Goal: Use online tool/utility

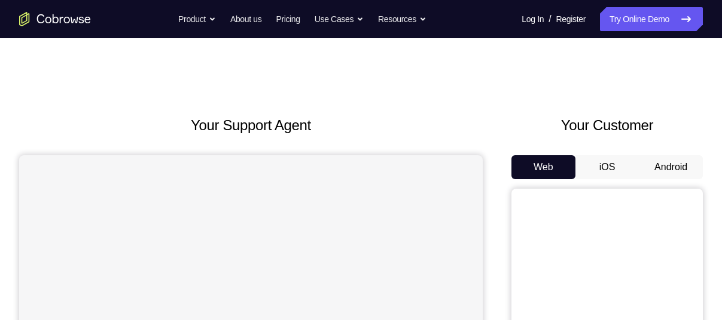
click at [653, 170] on button "Android" at bounding box center [670, 167] width 64 height 24
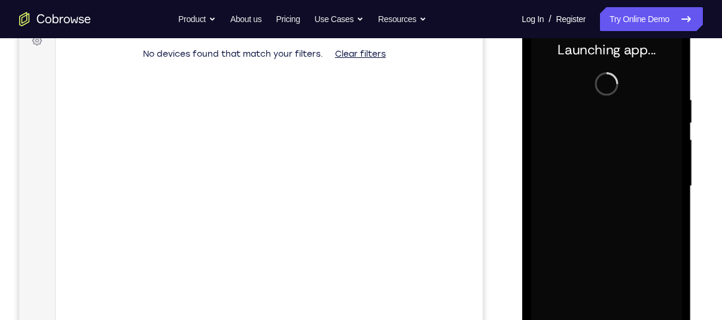
scroll to position [176, 0]
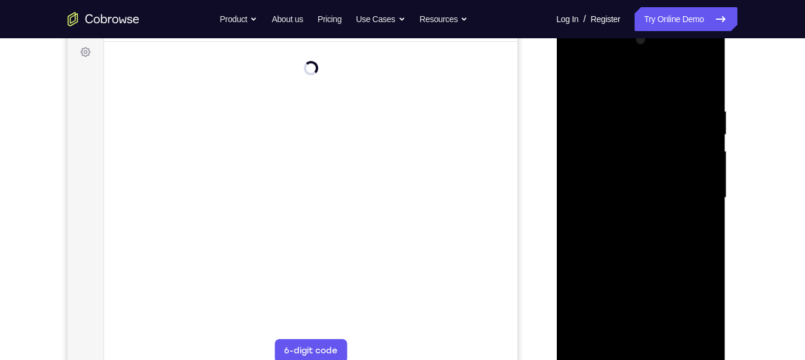
drag, startPoint x: 1237, startPoint y: 24, endPoint x: 558, endPoint y: 111, distance: 685.2
click at [558, 111] on div at bounding box center [640, 200] width 169 height 356
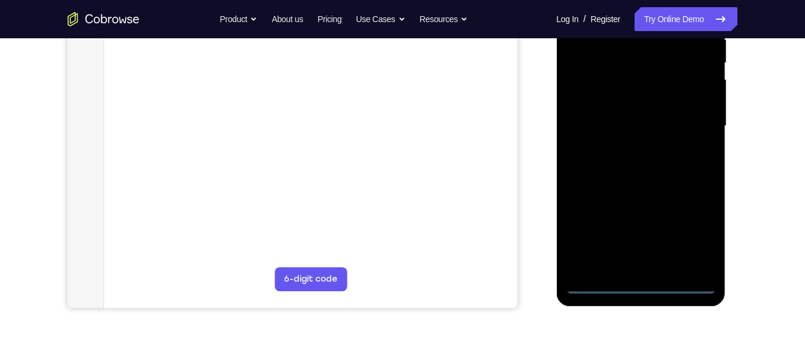
scroll to position [249, 0]
click at [638, 282] on div at bounding box center [640, 125] width 151 height 335
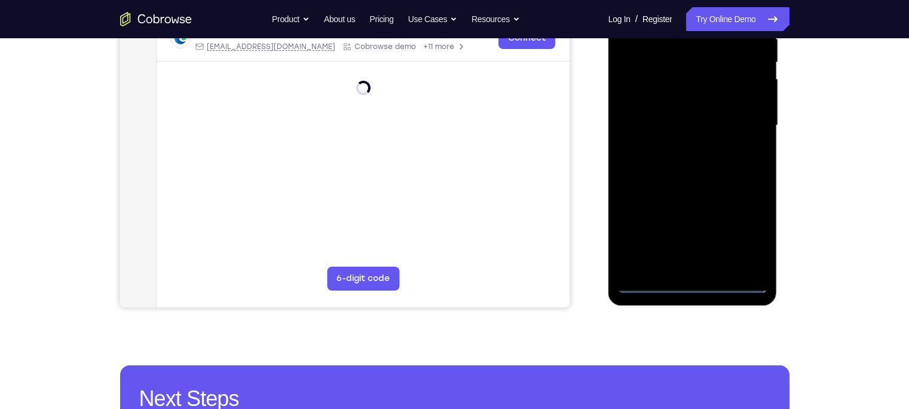
drag, startPoint x: 783, startPoint y: 1, endPoint x: 600, endPoint y: 110, distance: 213.1
click at [600, 110] on div at bounding box center [693, 124] width 191 height 368
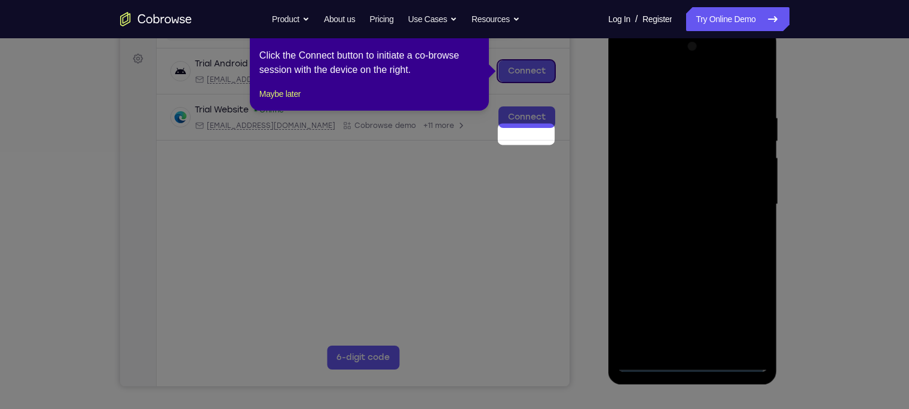
scroll to position [100, 0]
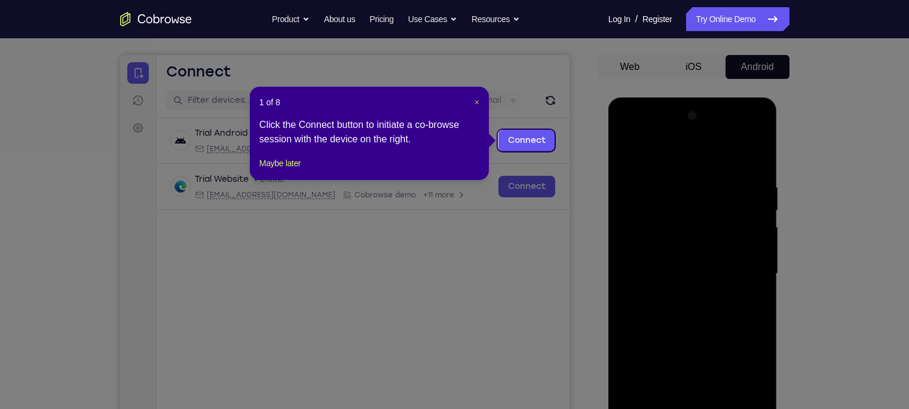
click at [478, 99] on span "×" at bounding box center [477, 102] width 5 height 10
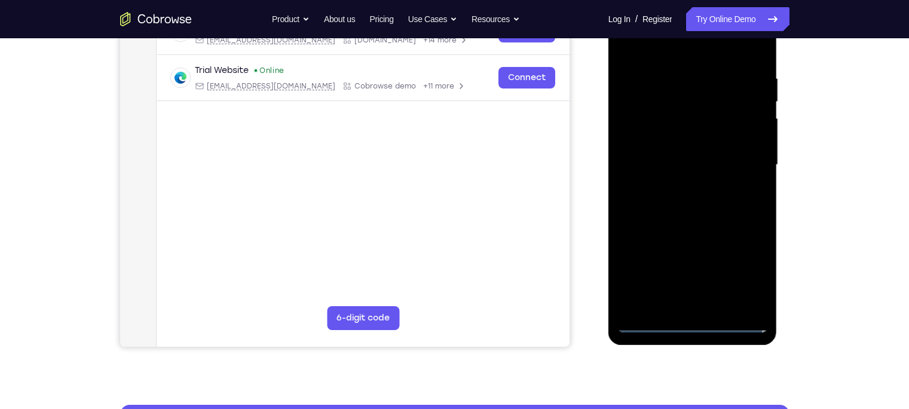
scroll to position [210, 0]
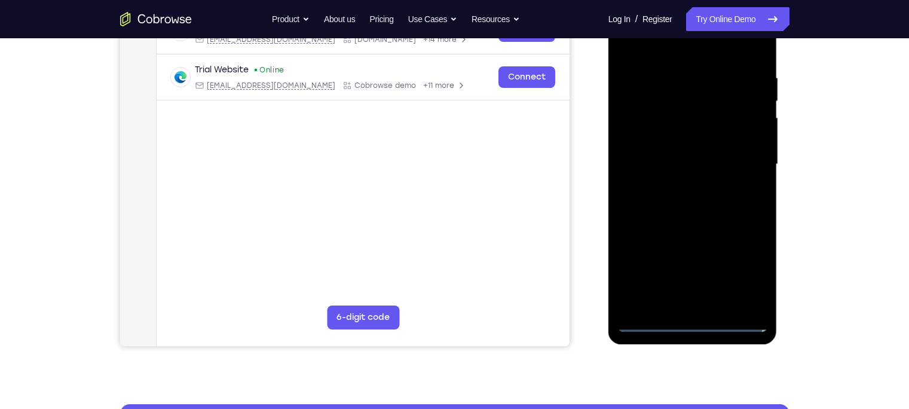
click at [693, 320] on div at bounding box center [692, 164] width 151 height 335
click at [721, 270] on div at bounding box center [692, 164] width 151 height 335
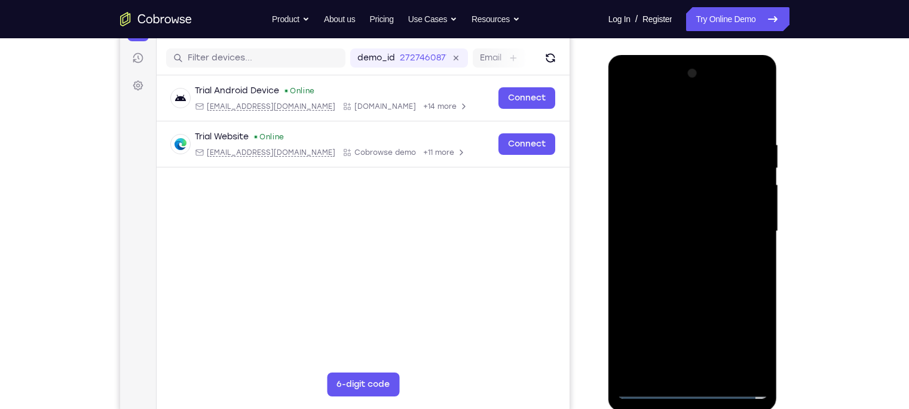
scroll to position [142, 0]
click at [679, 117] on div at bounding box center [692, 232] width 151 height 335
click at [721, 229] on div at bounding box center [692, 232] width 151 height 335
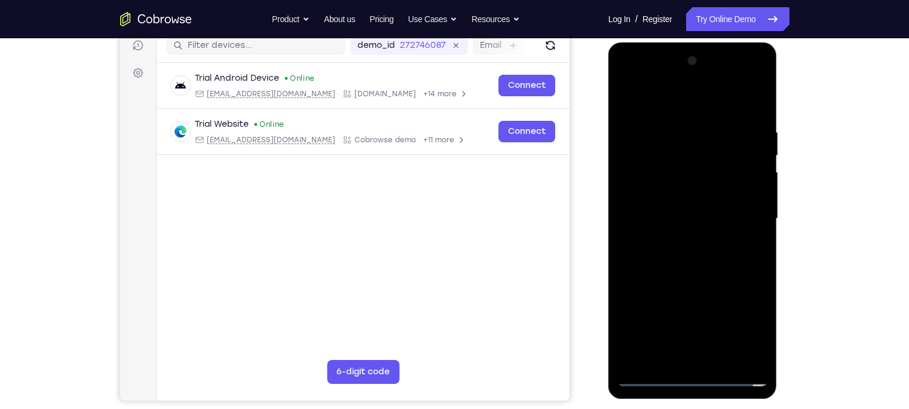
scroll to position [155, 0]
click at [678, 239] on div at bounding box center [692, 218] width 151 height 335
click at [687, 204] on div at bounding box center [692, 218] width 151 height 335
click at [695, 197] on div at bounding box center [692, 218] width 151 height 335
click at [693, 216] on div at bounding box center [692, 218] width 151 height 335
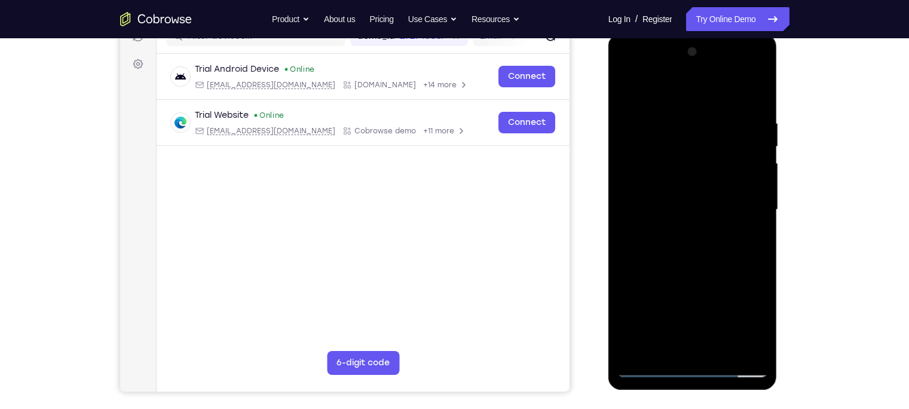
scroll to position [163, 0]
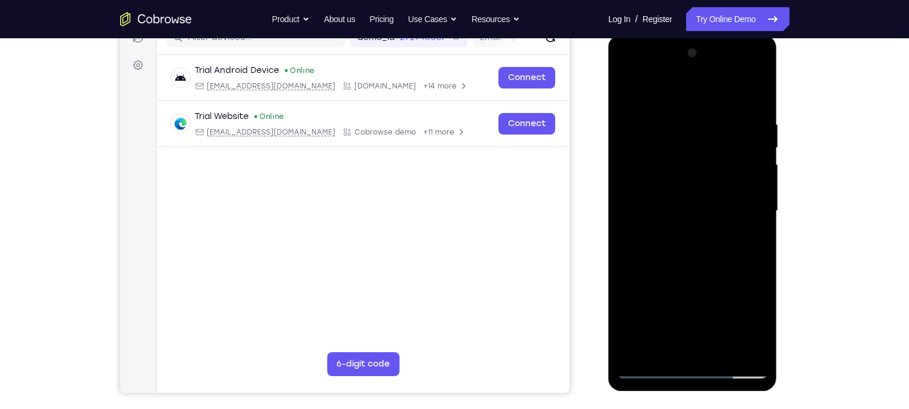
click at [721, 108] on div at bounding box center [692, 211] width 151 height 335
click at [721, 111] on div at bounding box center [692, 211] width 151 height 335
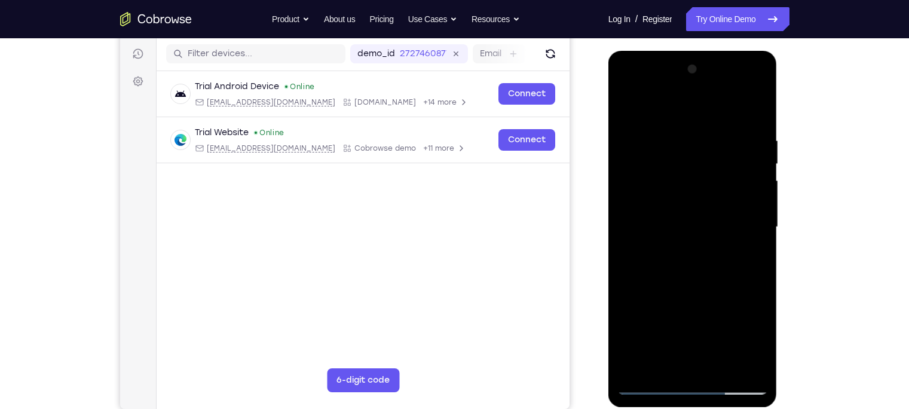
scroll to position [146, 0]
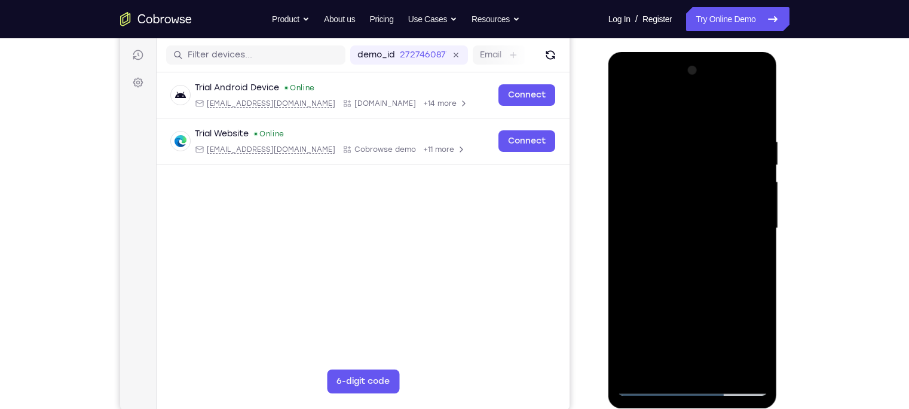
drag, startPoint x: 686, startPoint y: 301, endPoint x: 686, endPoint y: 272, distance: 28.7
click at [686, 272] on div at bounding box center [692, 228] width 151 height 335
drag, startPoint x: 659, startPoint y: 115, endPoint x: 744, endPoint y: 108, distance: 85.8
click at [721, 108] on div at bounding box center [692, 228] width 151 height 335
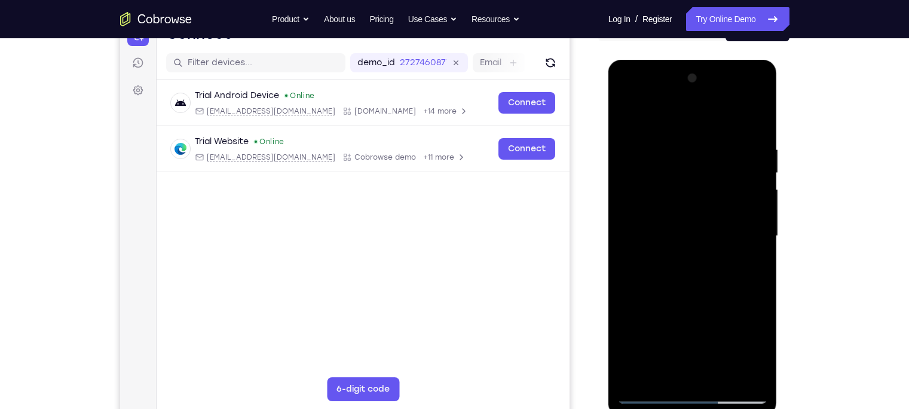
scroll to position [137, 0]
drag, startPoint x: 644, startPoint y: 121, endPoint x: 867, endPoint y: 129, distance: 222.5
click at [721, 129] on html "Online web based iOS Simulators and Android Emulators. Run iPhone, iPad, Mobile…" at bounding box center [694, 239] width 170 height 359
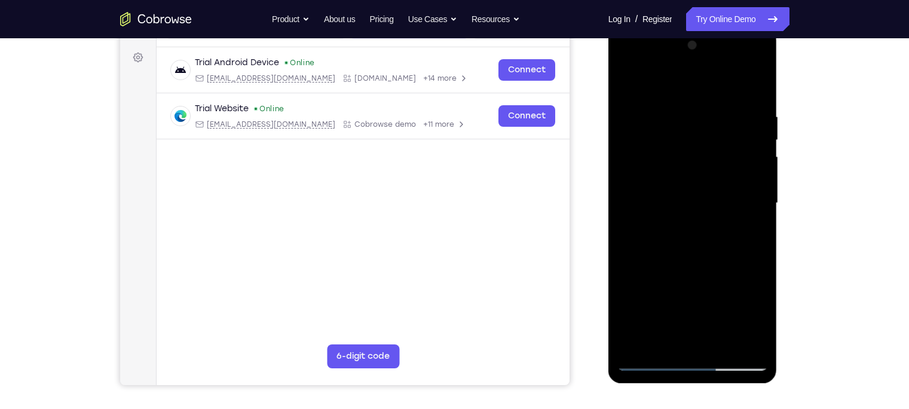
scroll to position [172, 0]
drag, startPoint x: 654, startPoint y: 88, endPoint x: 839, endPoint y: 88, distance: 185.3
click at [721, 88] on html "Online web based iOS Simulators and Android Emulators. Run iPhone, iPad, Mobile…" at bounding box center [694, 205] width 170 height 359
click at [649, 320] on div at bounding box center [692, 202] width 151 height 335
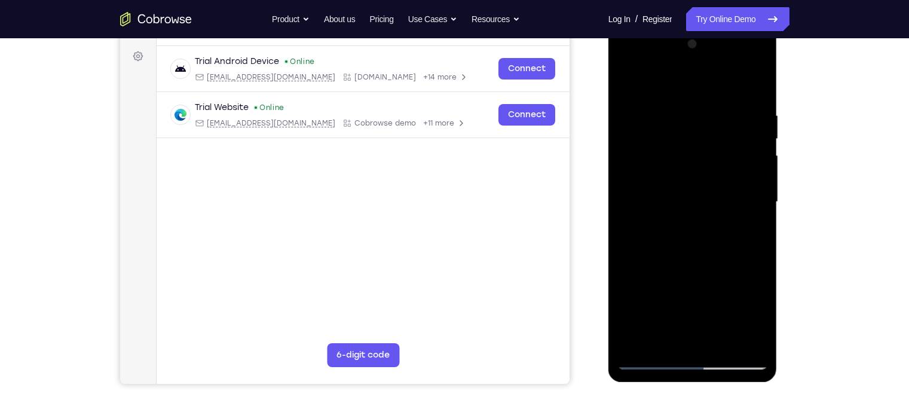
scroll to position [171, 0]
click at [721, 88] on div at bounding box center [692, 203] width 151 height 335
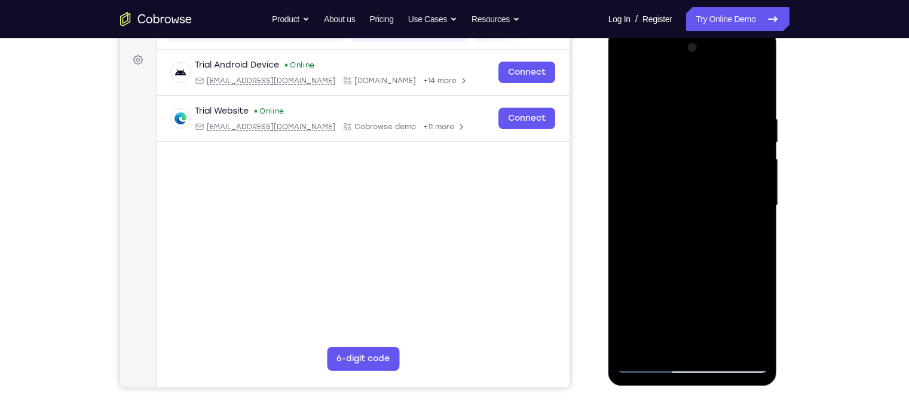
scroll to position [169, 0]
click at [721, 86] on div at bounding box center [692, 205] width 151 height 335
